Goal: Information Seeking & Learning: Learn about a topic

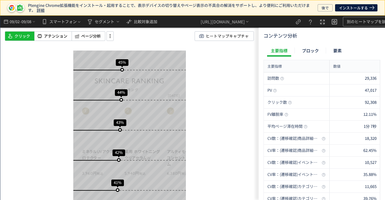
scroll to position [722, 0]
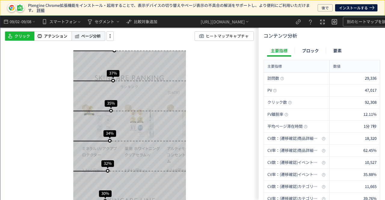
click at [85, 36] on span "ページ分析" at bounding box center [91, 36] width 20 height 6
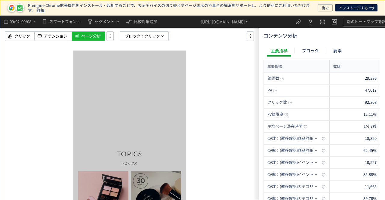
click at [173, 35] on div "クリック アテンション ページ分析 ブロック： クリック" at bounding box center [134, 36] width 259 height 10
click at [164, 36] on icon at bounding box center [162, 36] width 5 height 5
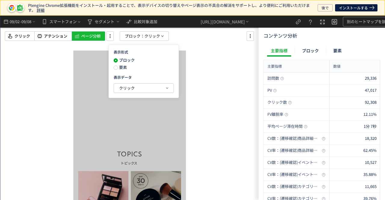
click at [120, 66] on span "要素" at bounding box center [122, 67] width 9 height 6
click at [118, 88] on button "クリック" at bounding box center [144, 88] width 60 height 9
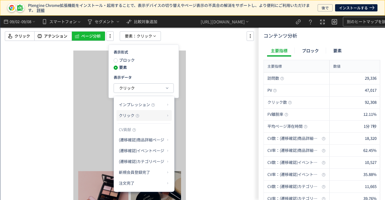
click at [133, 119] on p "クリック" at bounding box center [142, 115] width 46 height 10
click at [137, 116] on icon at bounding box center [138, 116] width 4 height 4
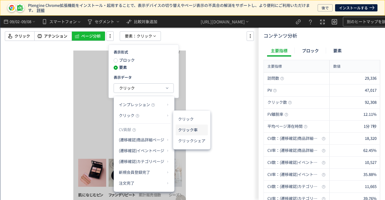
click at [183, 127] on li "クリック率" at bounding box center [192, 130] width 32 height 11
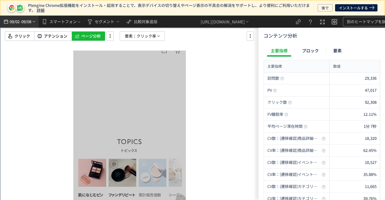
click at [20, 24] on span "09/02" at bounding box center [14, 22] width 10 height 12
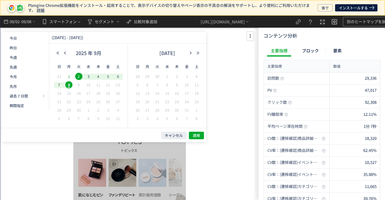
click at [68, 77] on span "1" at bounding box center [68, 76] width 7 height 7
click at [57, 84] on span "7" at bounding box center [59, 84] width 7 height 7
click at [192, 134] on button "適用" at bounding box center [196, 136] width 15 height 8
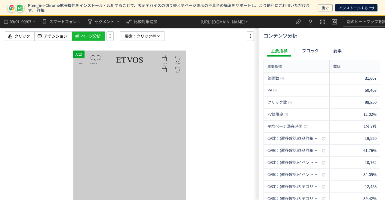
scroll to position [120, 0]
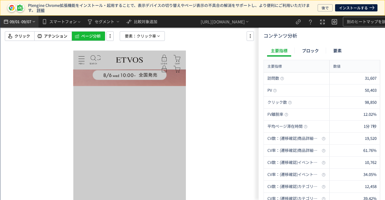
click at [29, 19] on span "09/07" at bounding box center [26, 22] width 10 height 12
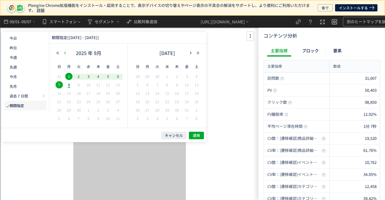
click at [65, 53] on use "button" at bounding box center [65, 52] width 2 height 3
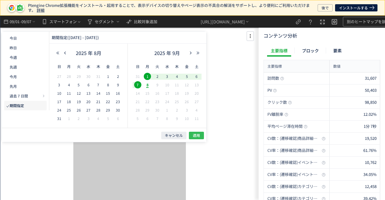
click at [193, 133] on button "適用" at bounding box center [196, 136] width 15 height 8
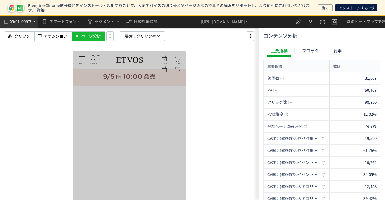
click at [29, 25] on span "09/07" at bounding box center [26, 22] width 10 height 12
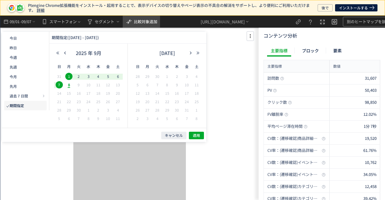
click at [143, 20] on span "比較対象追加" at bounding box center [145, 22] width 23 height 6
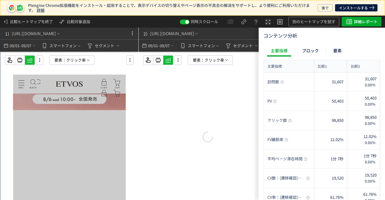
scroll to position [0, 18]
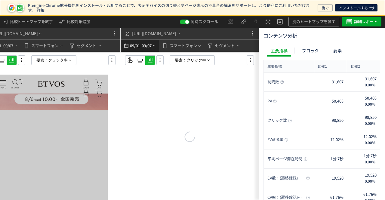
click at [135, 45] on span "09/01" at bounding box center [135, 46] width 10 height 12
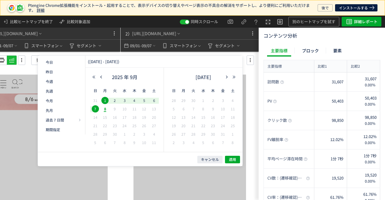
click at [95, 101] on span "31" at bounding box center [95, 100] width 7 height 7
click at [99, 76] on button "button" at bounding box center [100, 77] width 7 height 4
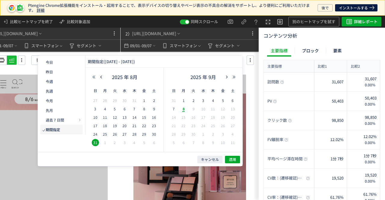
click at [104, 135] on span "25" at bounding box center [104, 134] width 7 height 7
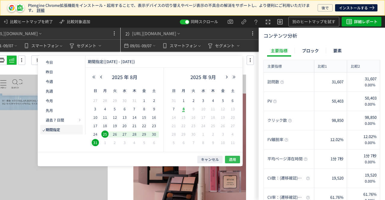
scroll to position [0, 0]
click at [230, 156] on button "適用" at bounding box center [232, 160] width 15 height 8
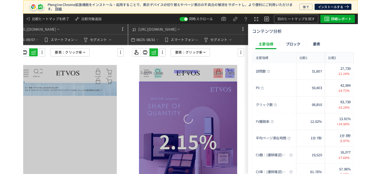
scroll to position [872, 0]
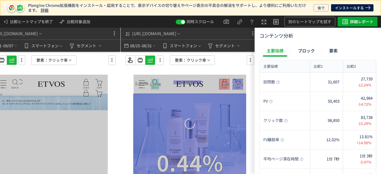
click at [199, 173] on div at bounding box center [189, 124] width 113 height 99
click at [255, 82] on use at bounding box center [255, 81] width 2 height 2
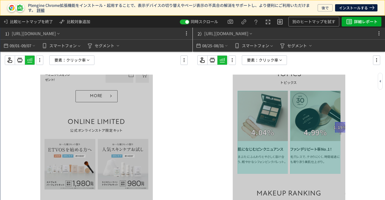
scroll to position [511, 0]
click at [378, 78] on div at bounding box center [380, 81] width 5 height 17
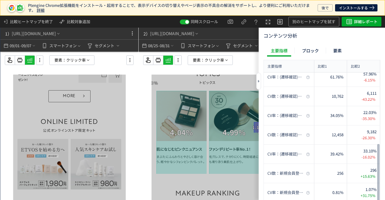
scroll to position [148, 0]
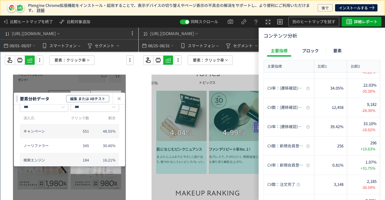
scroll to position [90, 0]
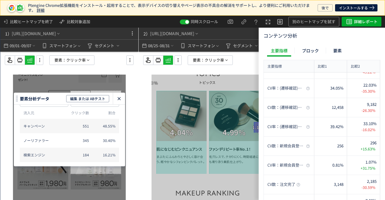
click at [116, 100] on icon "heatmap-click-data-modal" at bounding box center [119, 98] width 7 height 7
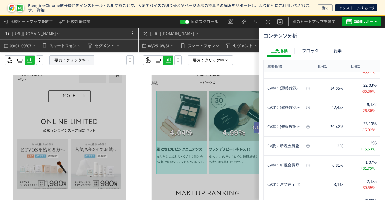
click at [86, 60] on icon at bounding box center [88, 60] width 5 height 5
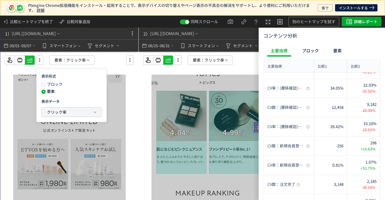
drag, startPoint x: 40, startPoint y: 115, endPoint x: 46, endPoint y: 112, distance: 6.5
click at [43, 114] on div "表示形式 ブロック 要素 表示データ クリック率" at bounding box center [71, 96] width 70 height 54
click at [46, 112] on button "クリック率" at bounding box center [72, 112] width 60 height 9
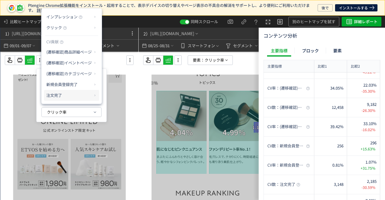
click at [54, 93] on p "注文完了" at bounding box center [69, 95] width 46 height 10
click at [107, 109] on li "CV貢献率" at bounding box center [113, 109] width 21 height 11
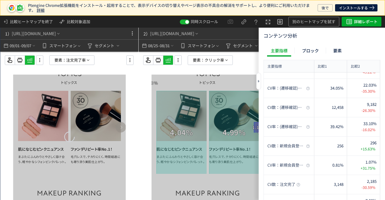
click at [260, 78] on div at bounding box center [258, 81] width 5 height 17
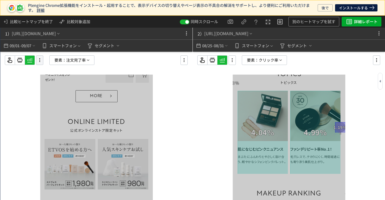
click at [40, 56] on div at bounding box center [39, 60] width 7 height 10
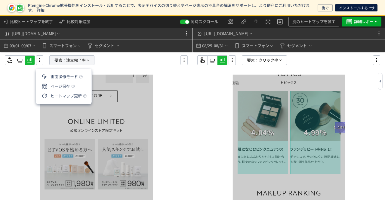
click at [84, 61] on span "注文完了率" at bounding box center [76, 60] width 20 height 9
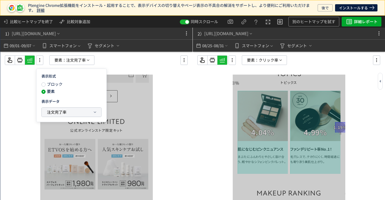
click at [62, 109] on span "注文完了率" at bounding box center [57, 112] width 20 height 6
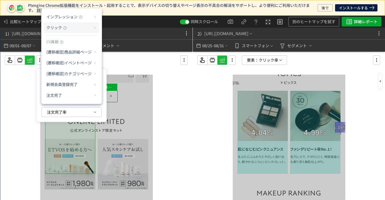
click at [74, 25] on p "クリック" at bounding box center [69, 28] width 46 height 10
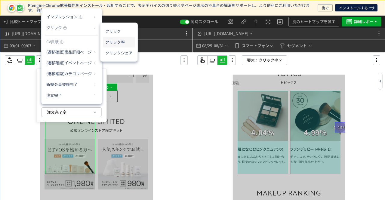
click at [113, 40] on li "クリック率" at bounding box center [119, 42] width 32 height 11
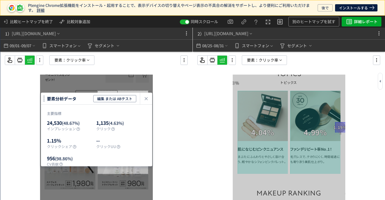
click at [124, 118] on div "主要指標 24,530 (48.67%) インプレッション 1,135 (4.63%) クリック 1.15% クリックシェア -- クリックUU 956 (9…" at bounding box center [96, 142] width 99 height 62
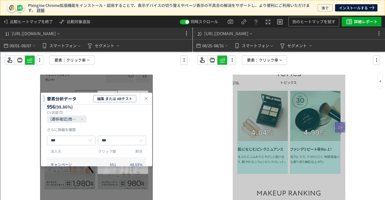
scroll to position [60, 0]
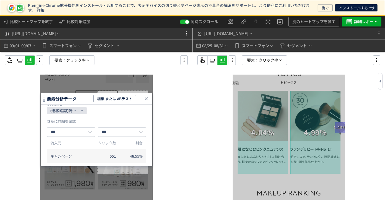
click at [83, 114] on span "(遷移確認)商品詳細ページ" at bounding box center [66, 110] width 33 height 7
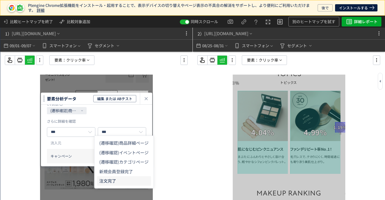
click at [112, 179] on icon "注文完了" at bounding box center [107, 181] width 17 height 6
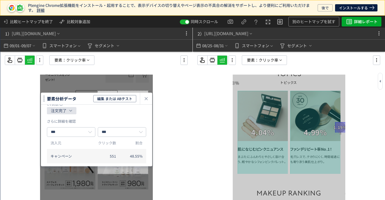
click at [66, 114] on icon "注文完了" at bounding box center [59, 110] width 16 height 7
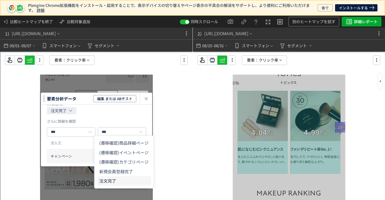
click at [116, 181] on icon "注文完了" at bounding box center [107, 181] width 17 height 6
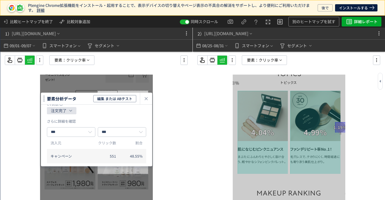
click at [73, 114] on span "注文完了" at bounding box center [62, 110] width 22 height 7
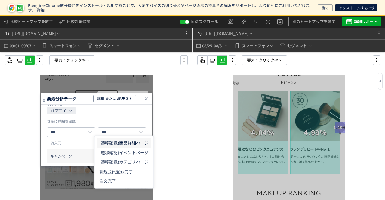
click at [122, 141] on icon "(遷移確認)商品詳細ページ" at bounding box center [123, 143] width 49 height 6
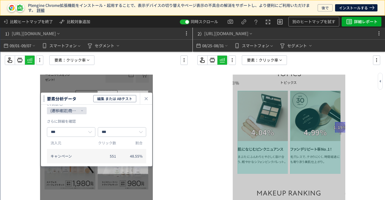
click at [79, 114] on icon "(遷移確認)商品詳細ページ" at bounding box center [64, 110] width 28 height 7
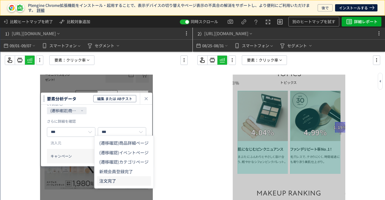
click at [112, 181] on icon "注文完了" at bounding box center [107, 181] width 17 height 6
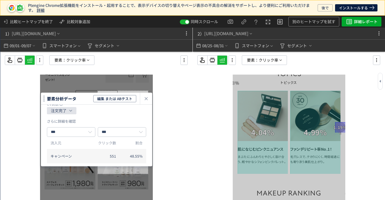
click at [73, 114] on span "注文完了" at bounding box center [62, 110] width 22 height 7
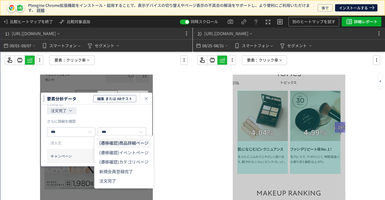
click at [120, 140] on icon "(遷移確認)商品詳細ページ" at bounding box center [123, 143] width 49 height 6
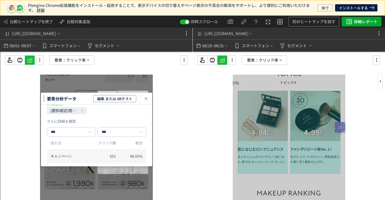
scroll to position [30, 0]
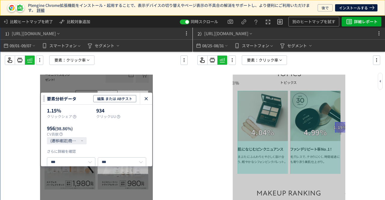
click at [146, 101] on icon "heatmap-click-data-modal" at bounding box center [146, 98] width 7 height 7
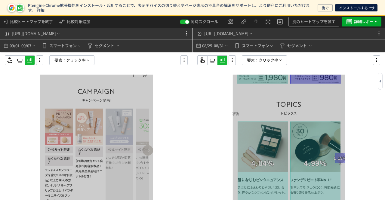
scroll to position [481, 0]
